Goal: Transaction & Acquisition: Purchase product/service

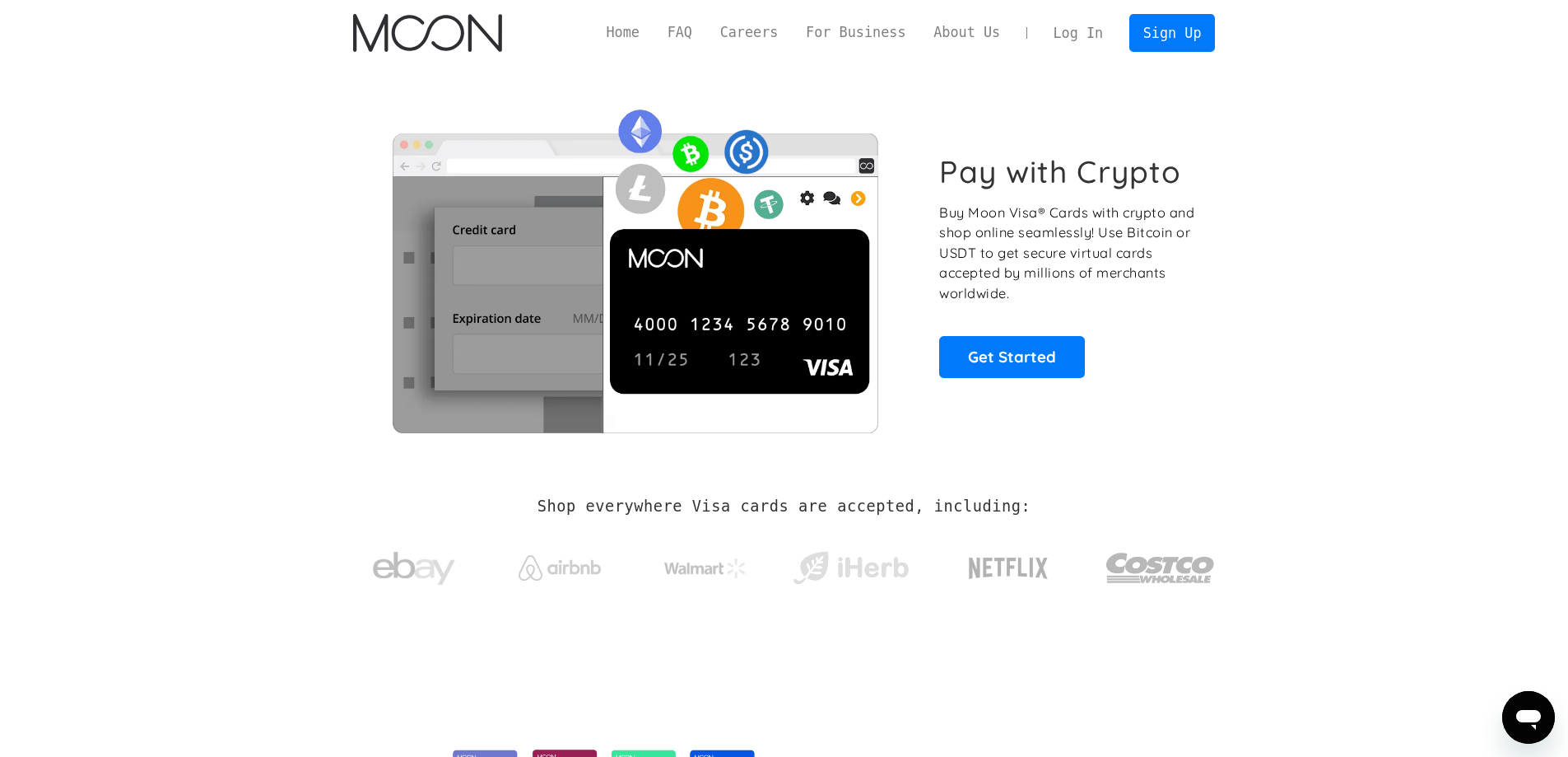
click at [1078, 40] on link "Log In" at bounding box center [1078, 33] width 77 height 36
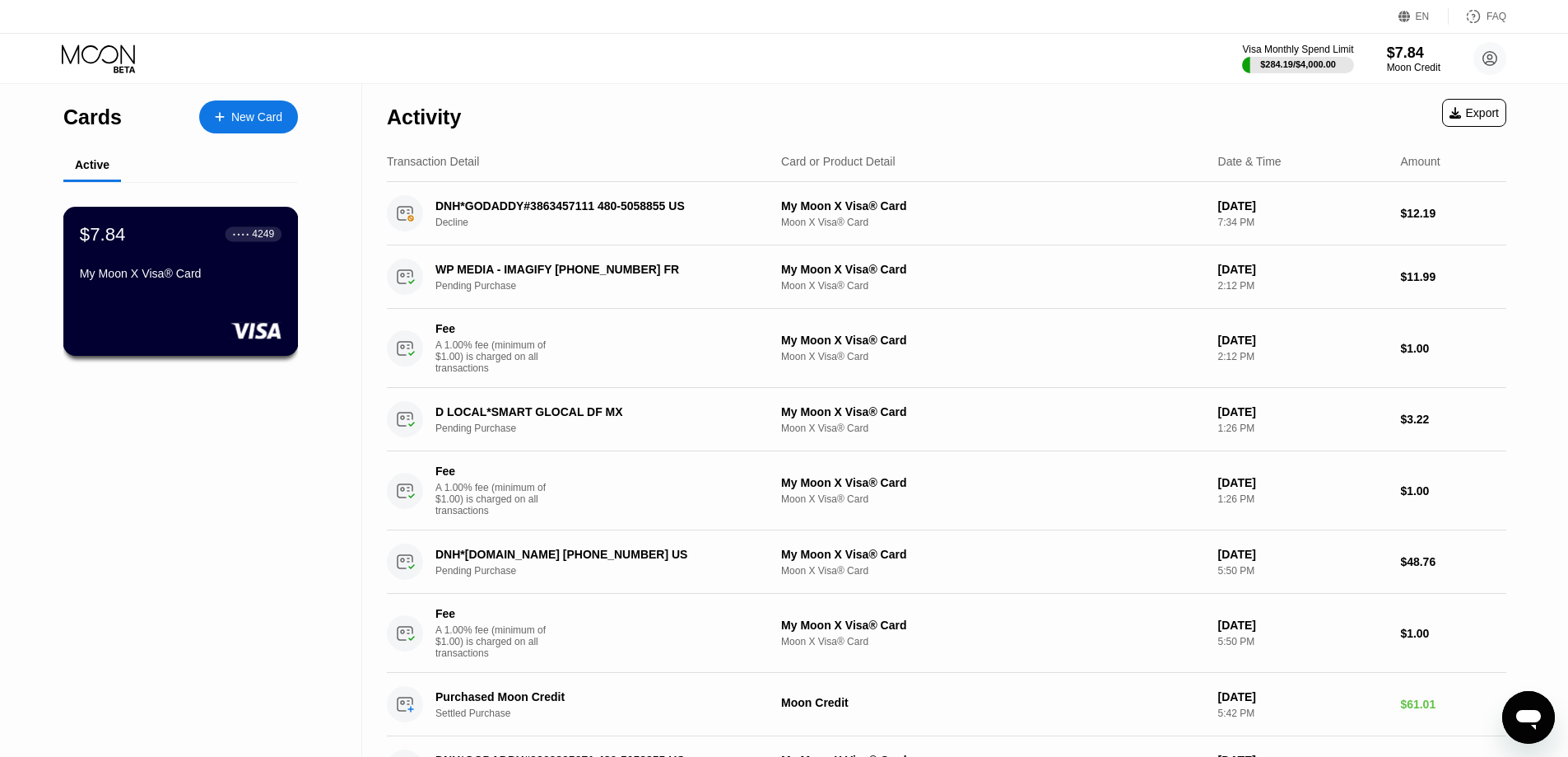
click at [190, 242] on div "$7.84 ● ● ● ● 4249" at bounding box center [180, 234] width 202 height 22
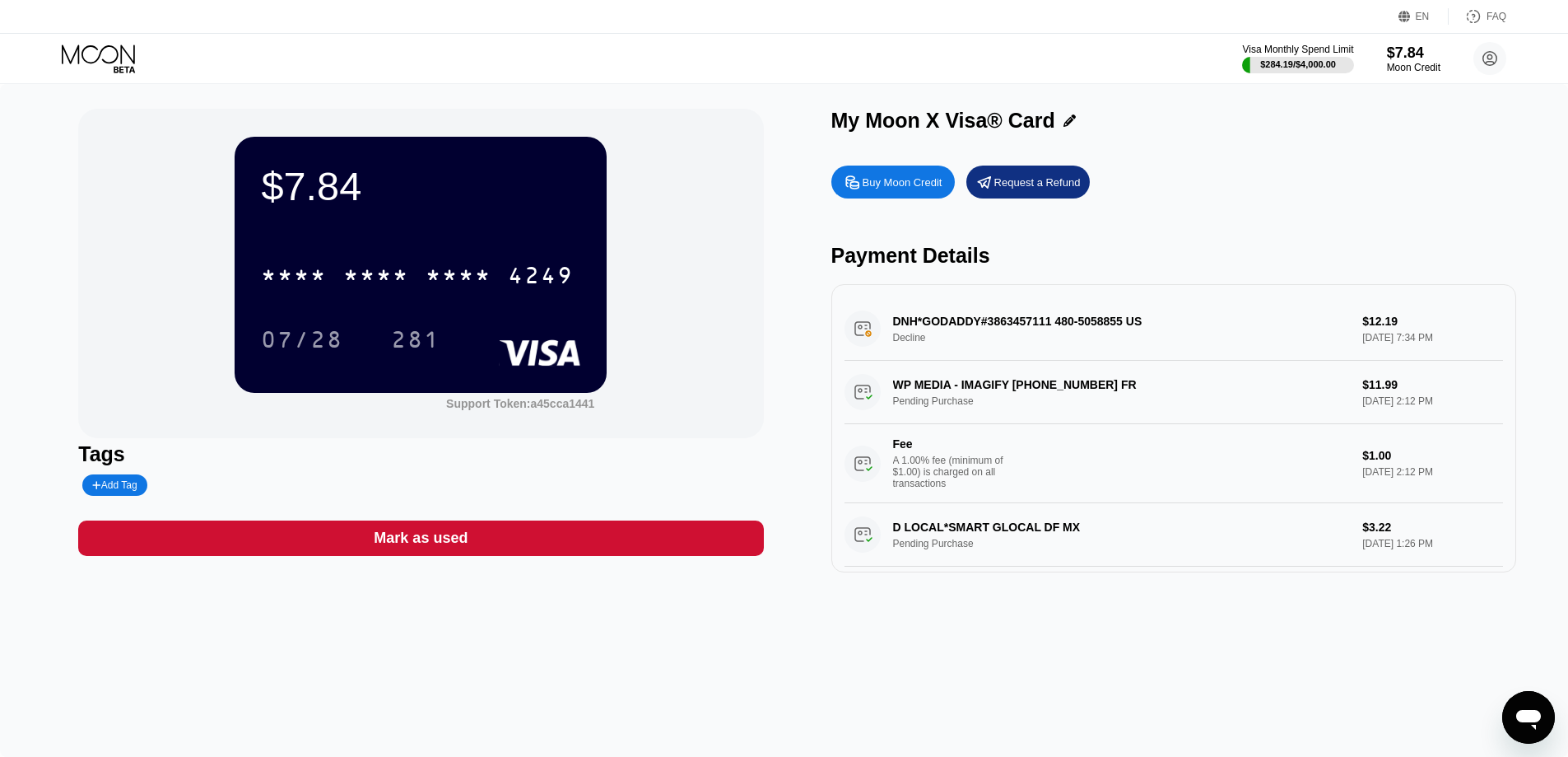
click at [911, 190] on div "Buy Moon Credit" at bounding box center [902, 183] width 80 height 14
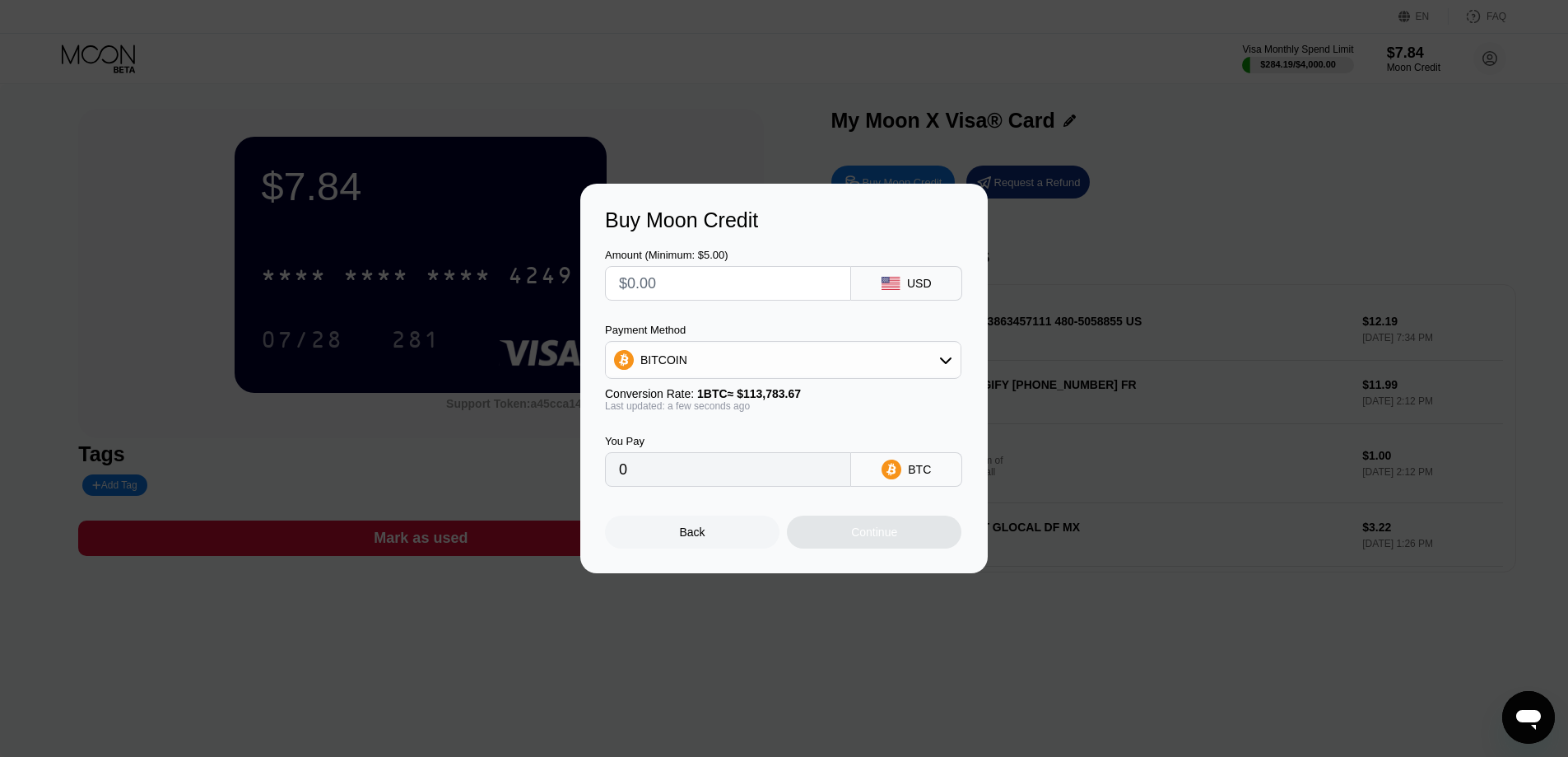
click at [608, 10] on div at bounding box center [790, 378] width 1580 height 757
click at [911, 352] on div "BITCOIN" at bounding box center [784, 359] width 355 height 33
click at [741, 437] on div "USDT on TRON" at bounding box center [793, 441] width 310 height 13
type input "0.00"
click at [677, 258] on div "Amount (Minimum: $5.00)" at bounding box center [728, 255] width 246 height 12
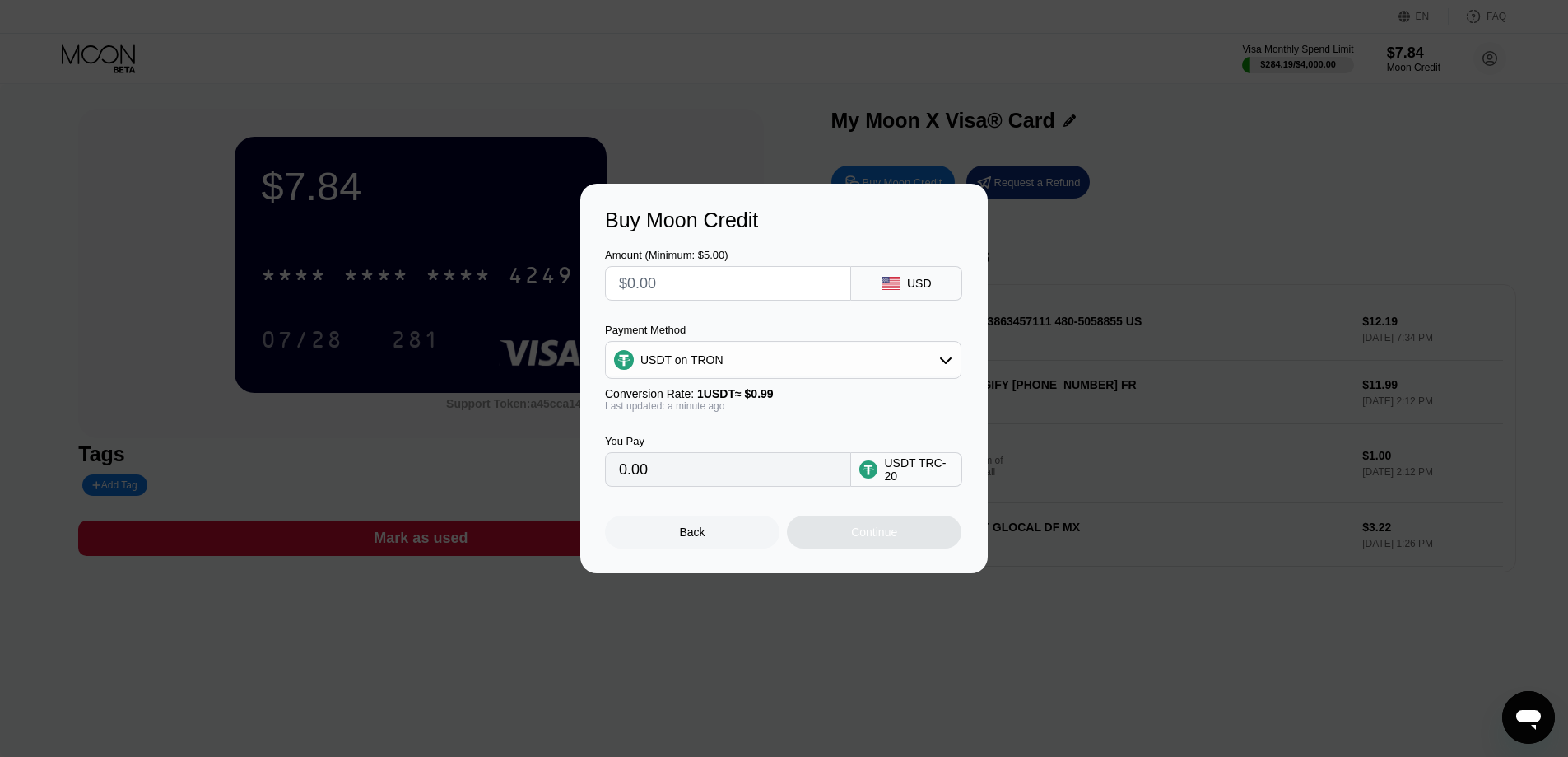
click at [675, 291] on input "text" at bounding box center [728, 283] width 218 height 33
type input "$100"
type input "101.01"
type input "$1000"
type input "1010.10"
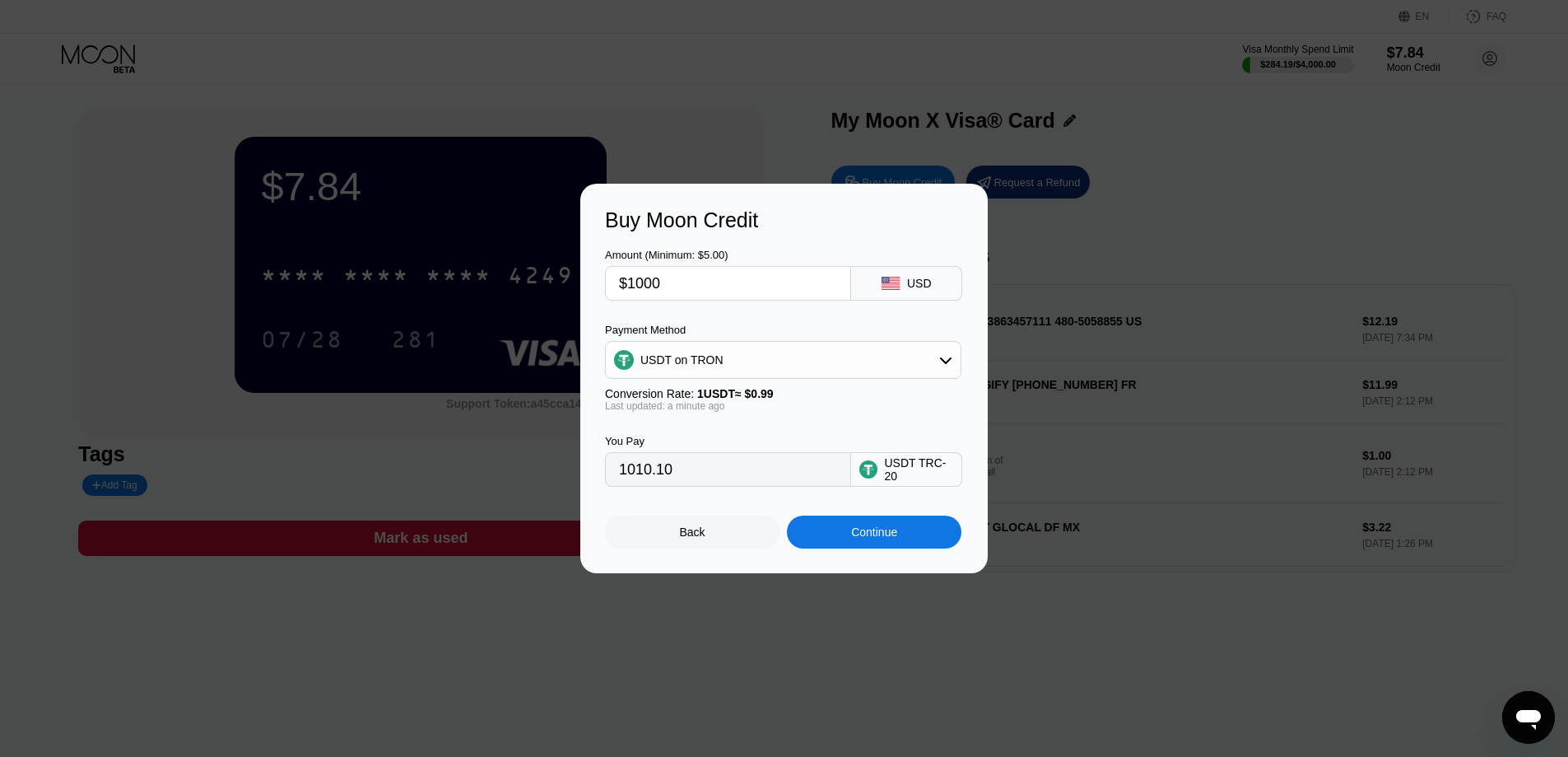
type input "$100"
type input "101.01"
type input "$100"
click at [885, 537] on div "Continue" at bounding box center [874, 532] width 46 height 13
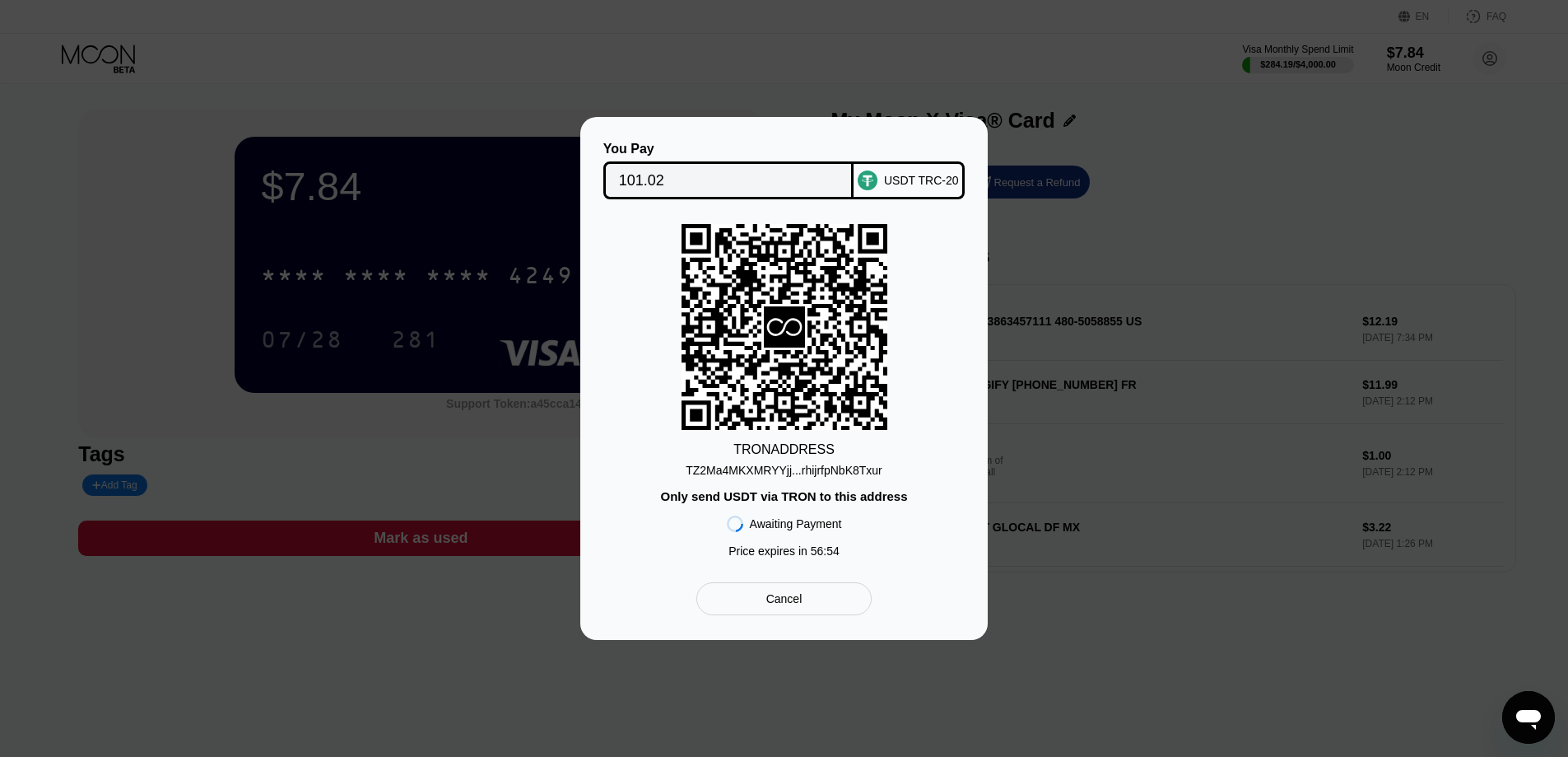
drag, startPoint x: 787, startPoint y: 465, endPoint x: 25, endPoint y: 275, distance: 785.3
click at [787, 465] on div "TZ2Ma4MKXMRYYjj...rhijrfpNbK8Txur" at bounding box center [784, 469] width 197 height 13
click at [855, 471] on div "TZ2Ma4MKXMRYYjj...rhijrfpNbK8Txur" at bounding box center [784, 469] width 197 height 13
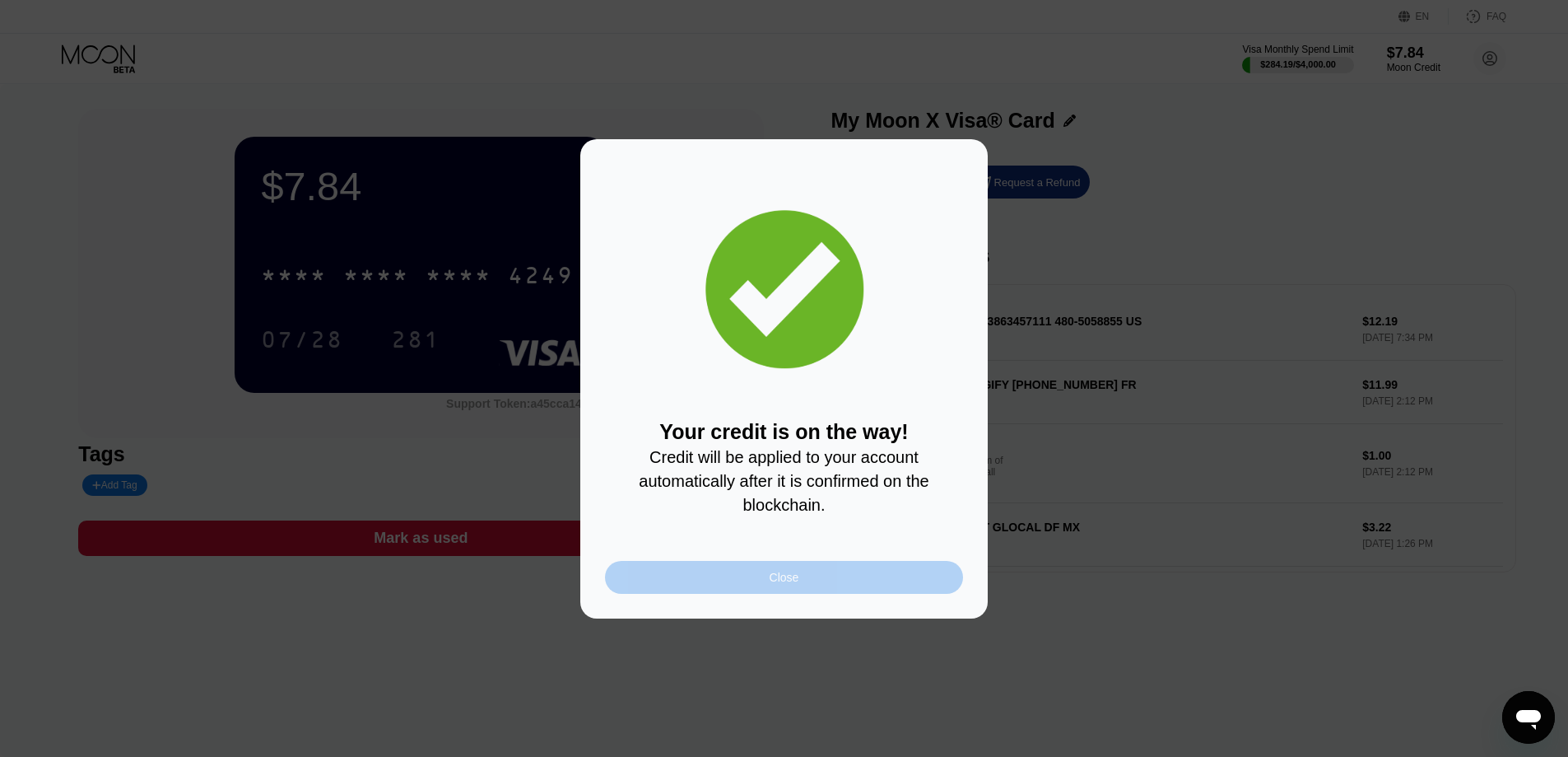
click at [760, 587] on div "Close" at bounding box center [784, 577] width 358 height 33
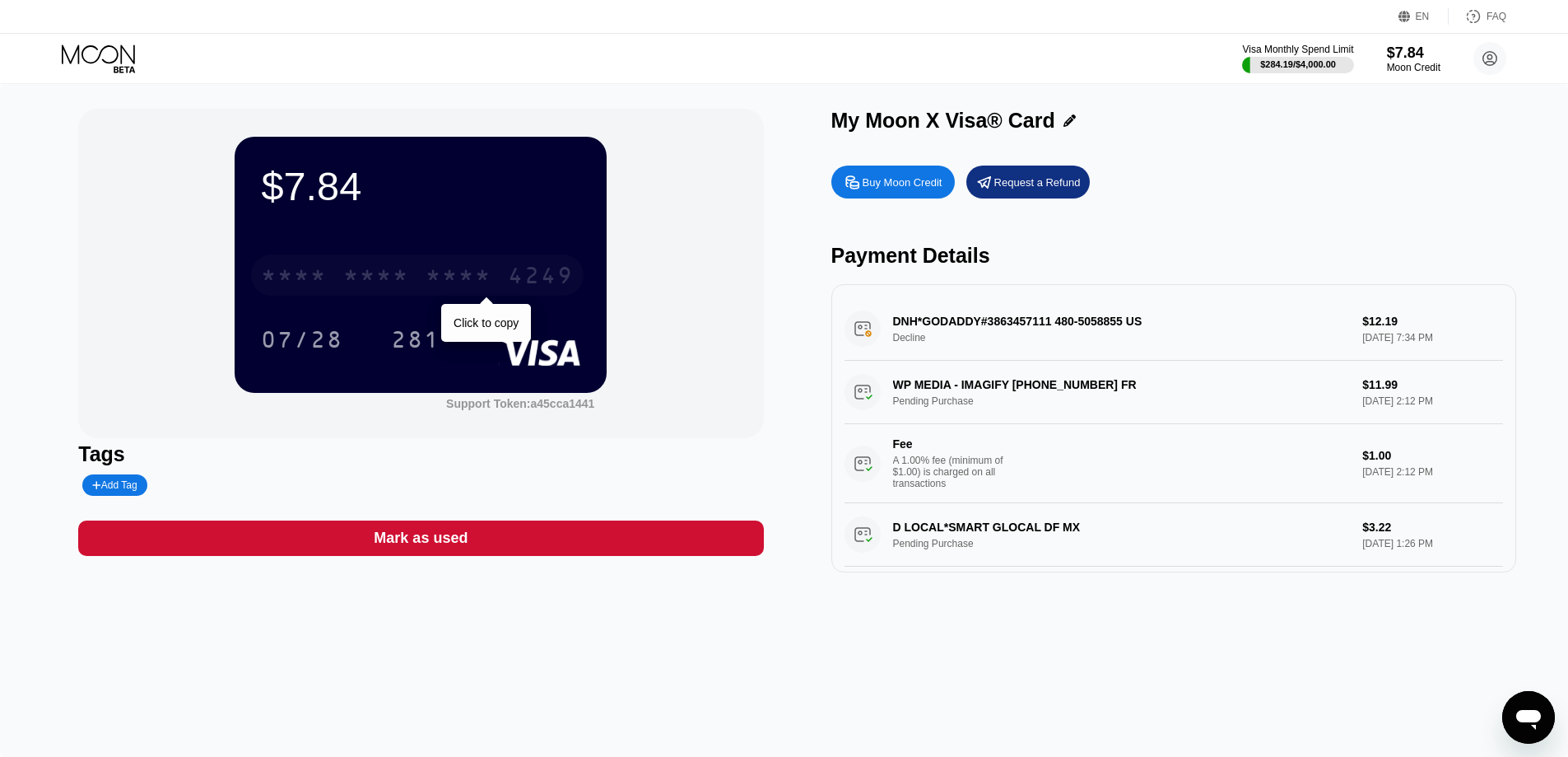
click at [381, 291] on div "* * * *" at bounding box center [376, 277] width 66 height 26
